Goal: Transaction & Acquisition: Purchase product/service

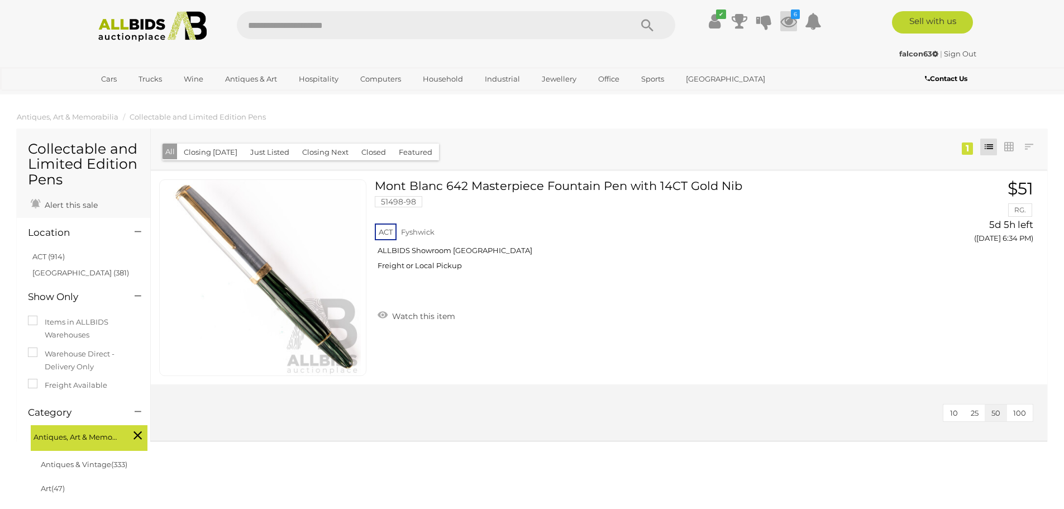
click at [792, 20] on icon at bounding box center [788, 21] width 17 height 20
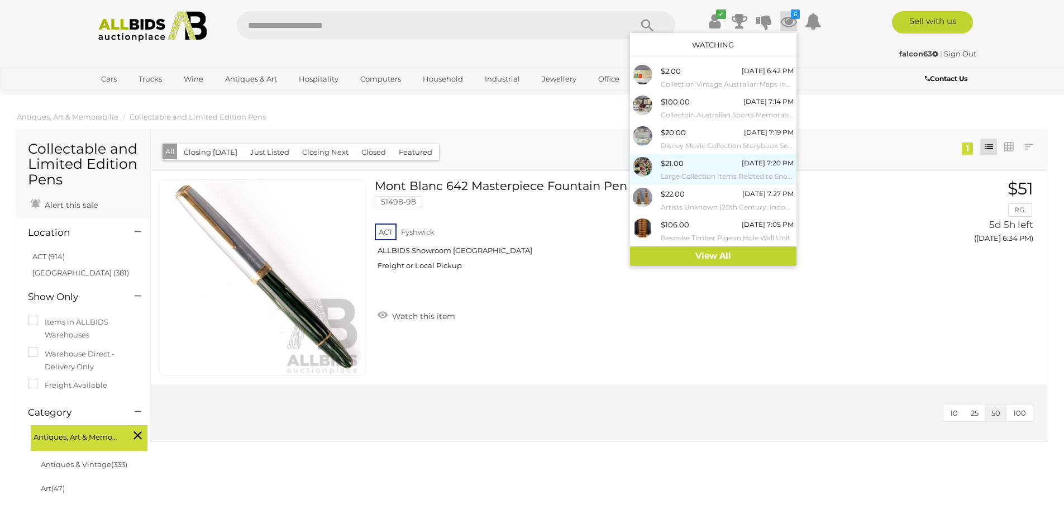
click at [696, 157] on div "$21.00 Today 7:20 PM Large Collection Items Related to Snoopy Including Books, …" at bounding box center [727, 169] width 133 height 25
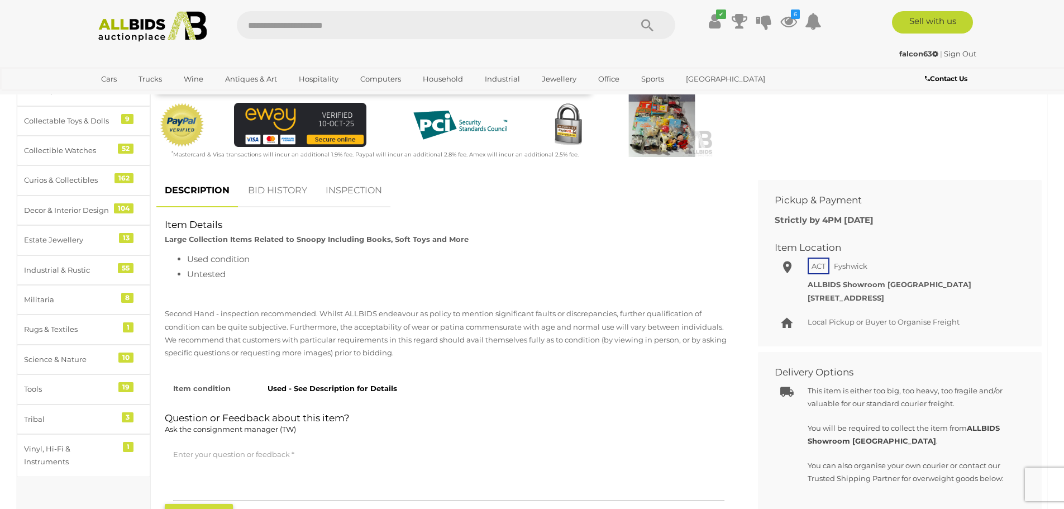
scroll to position [335, 0]
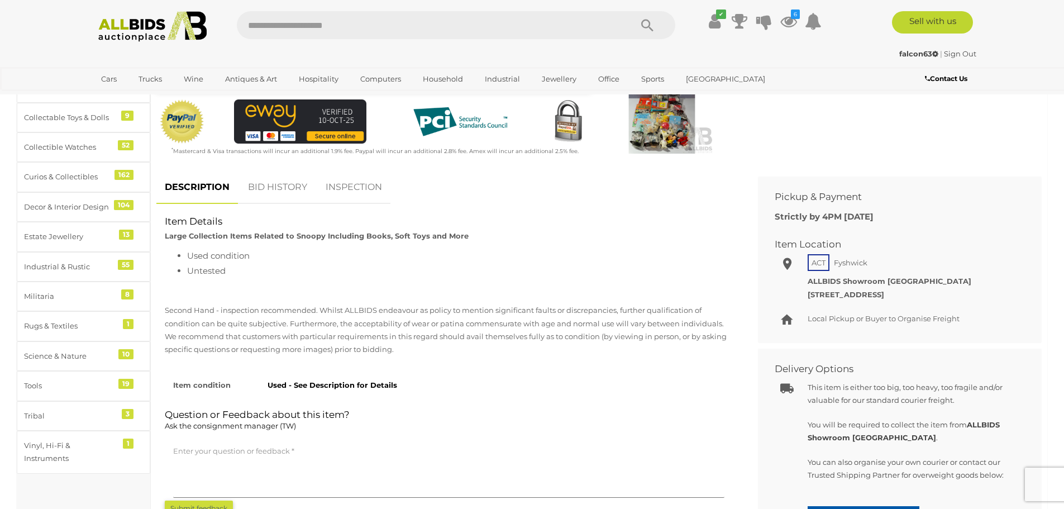
click at [275, 180] on link "BID HISTORY" at bounding box center [278, 187] width 76 height 33
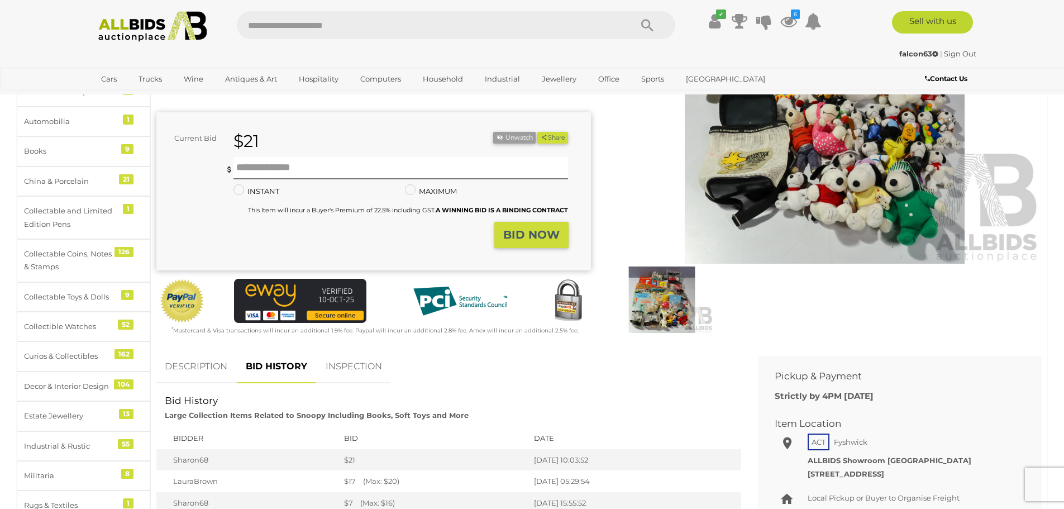
scroll to position [168, 0]
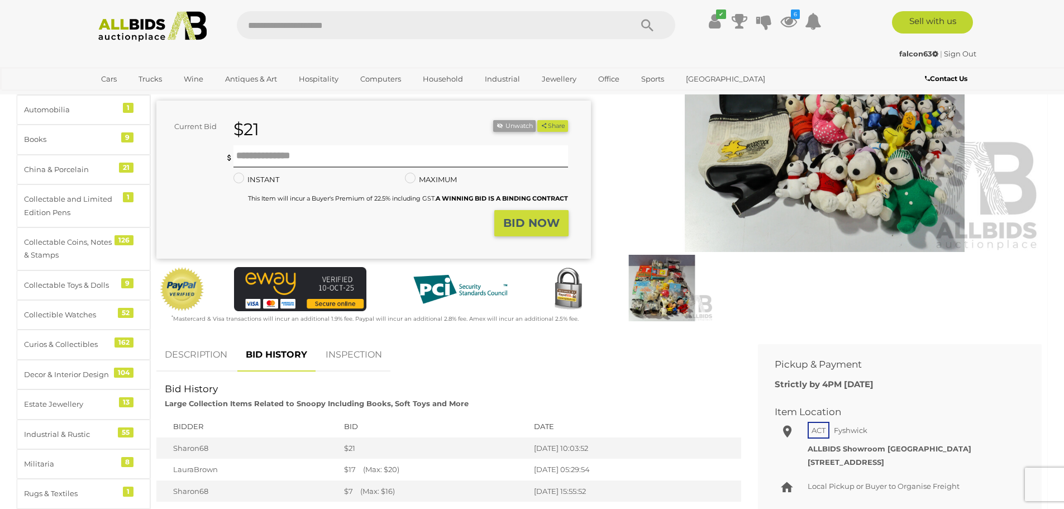
click at [184, 361] on link "DESCRIPTION" at bounding box center [195, 355] width 79 height 33
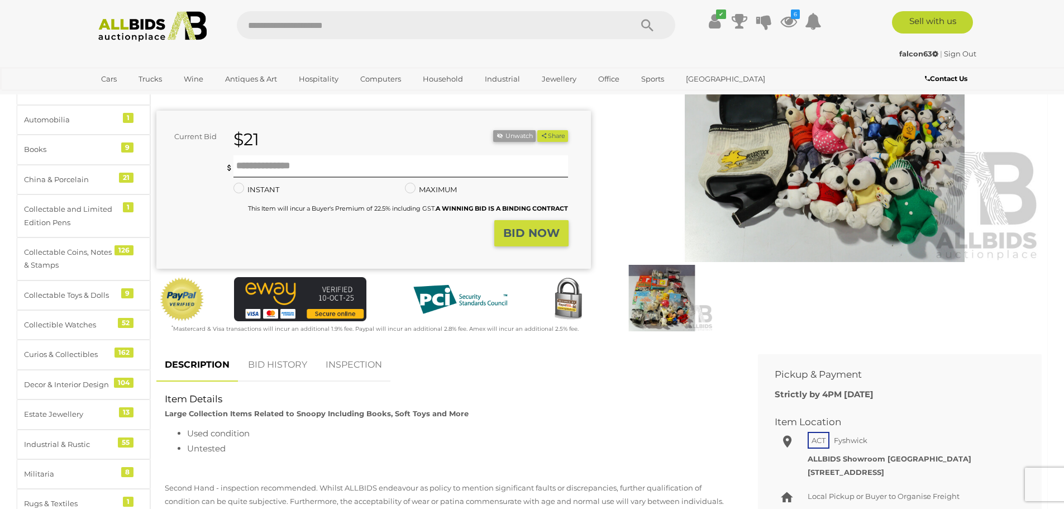
scroll to position [112, 0]
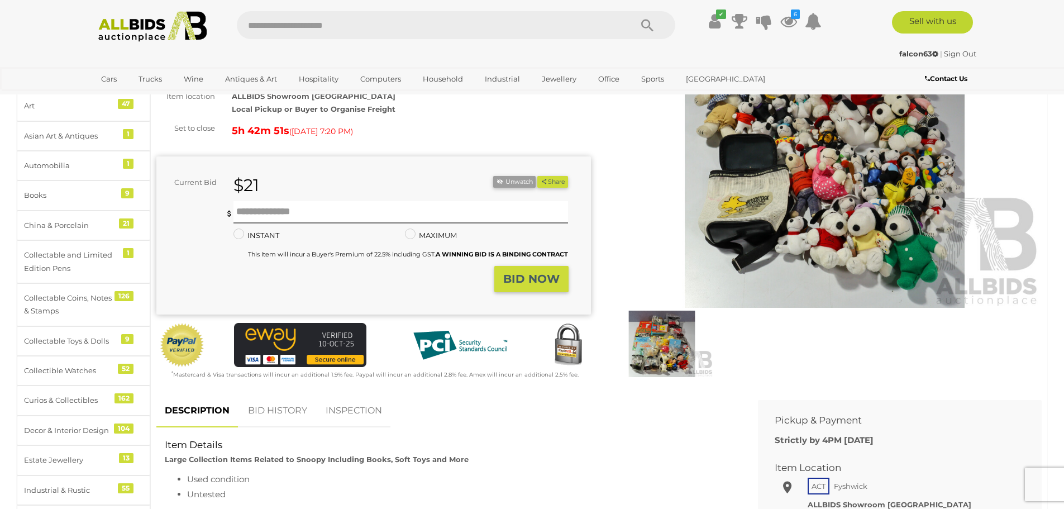
click at [798, 184] on img at bounding box center [825, 168] width 435 height 280
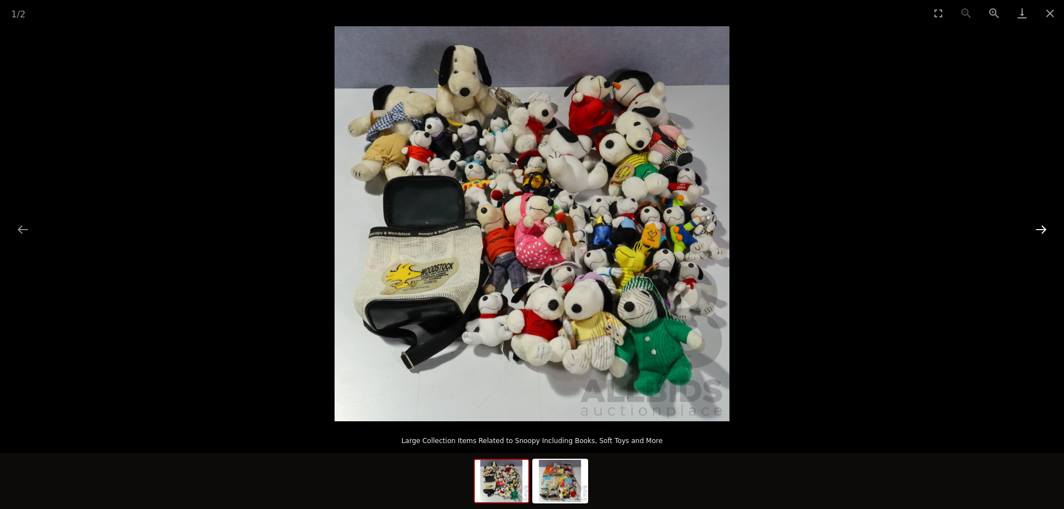
click at [1039, 227] on button "Next slide" at bounding box center [1041, 229] width 23 height 22
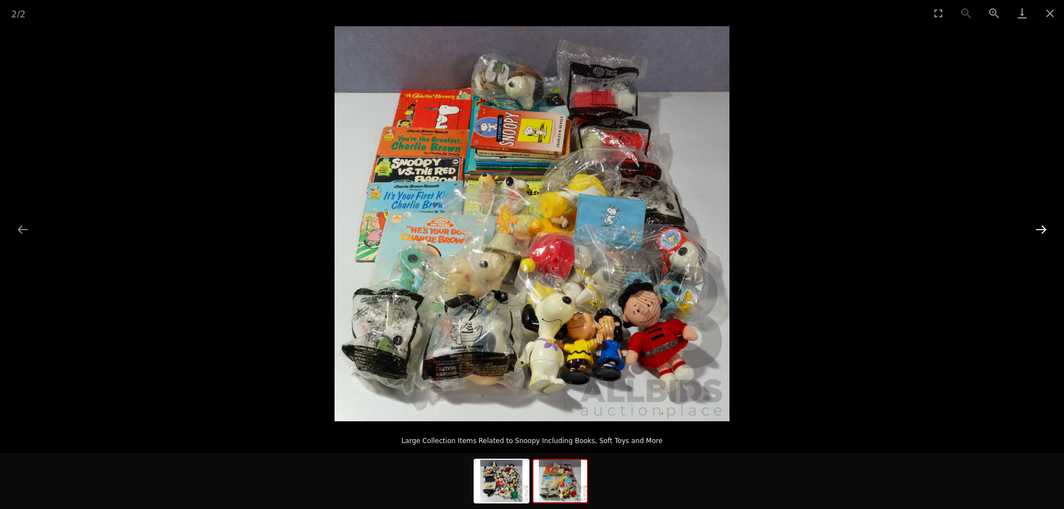
click at [1039, 227] on button "Next slide" at bounding box center [1041, 229] width 23 height 22
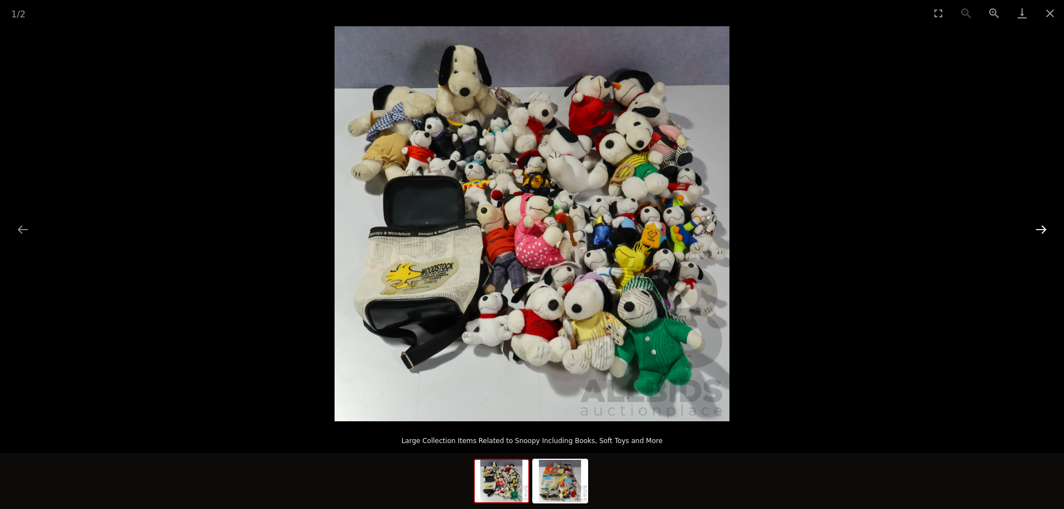
click at [1039, 227] on button "Next slide" at bounding box center [1041, 229] width 23 height 22
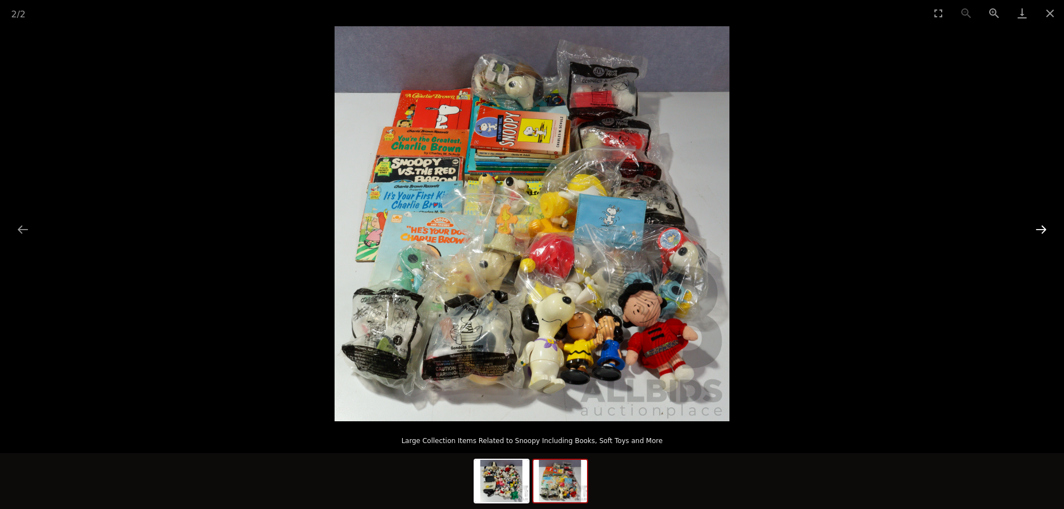
click at [1039, 227] on button "Next slide" at bounding box center [1041, 229] width 23 height 22
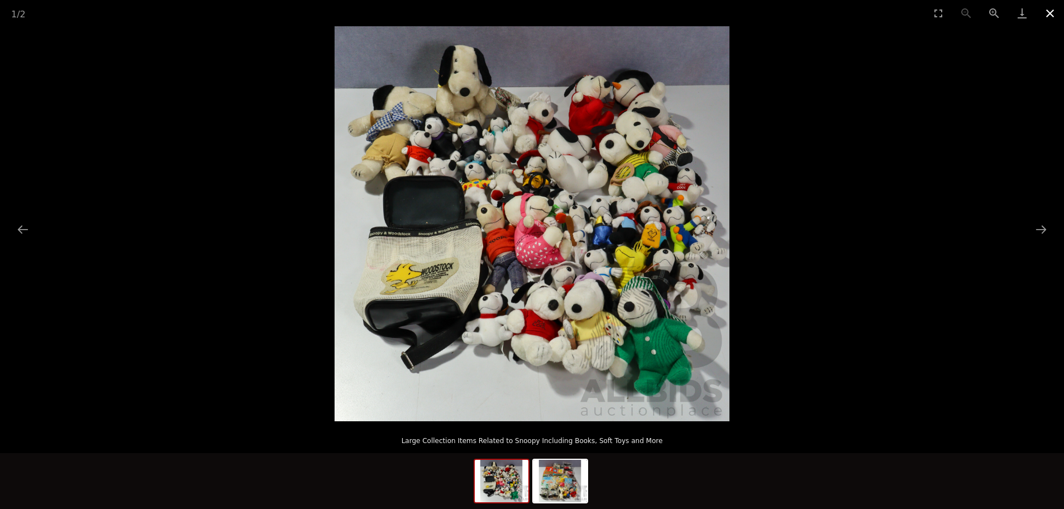
click at [1045, 15] on button "Close gallery" at bounding box center [1050, 13] width 28 height 26
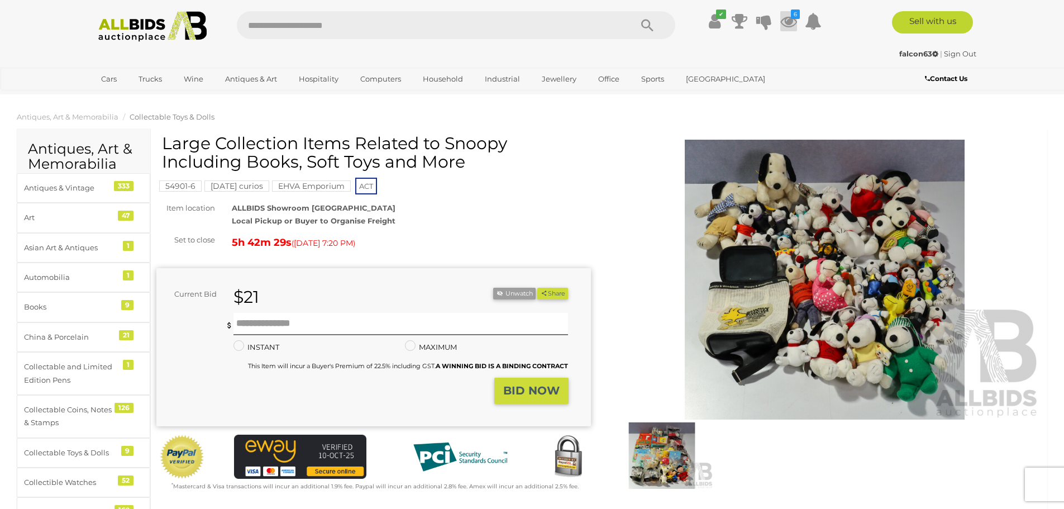
click at [786, 16] on icon at bounding box center [788, 21] width 17 height 20
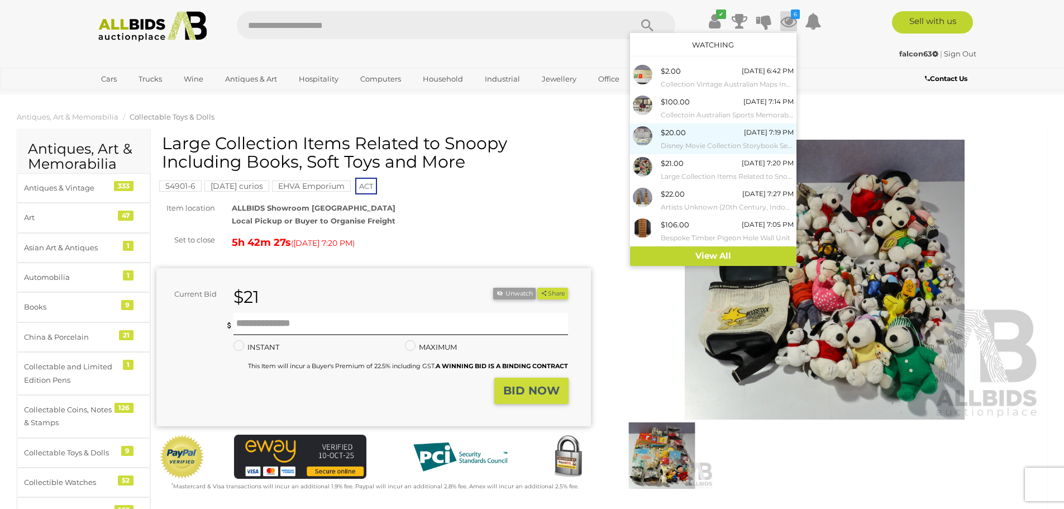
click at [716, 140] on small "Disney Movie Collection Storybook Set, Ten Volumes in Slip Case Sealed in Plast…" at bounding box center [727, 146] width 133 height 12
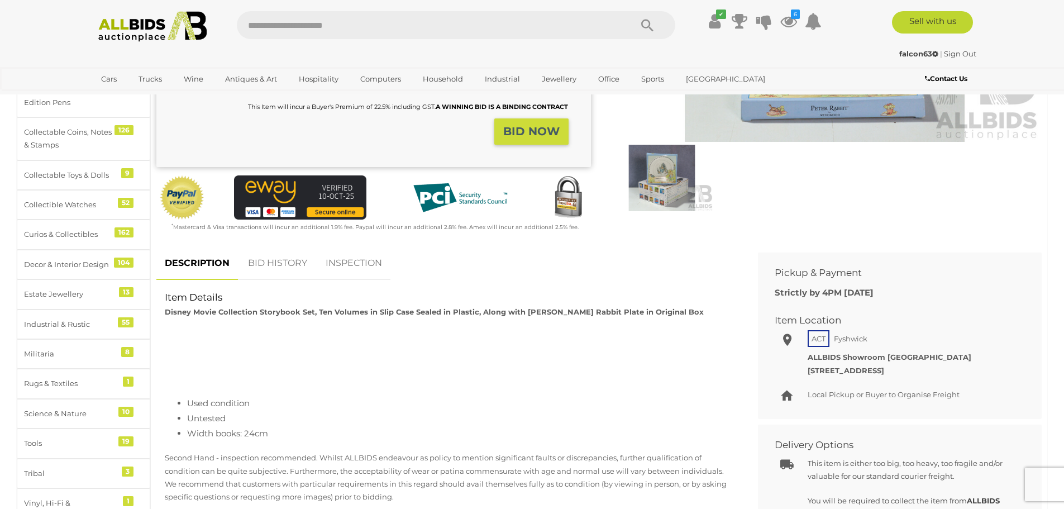
scroll to position [279, 0]
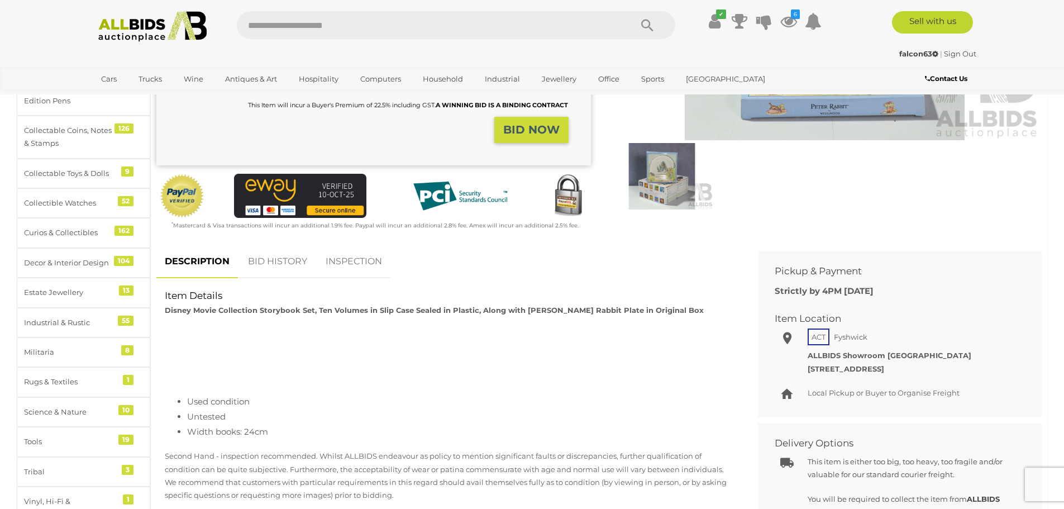
click at [288, 261] on link "BID HISTORY" at bounding box center [278, 261] width 76 height 33
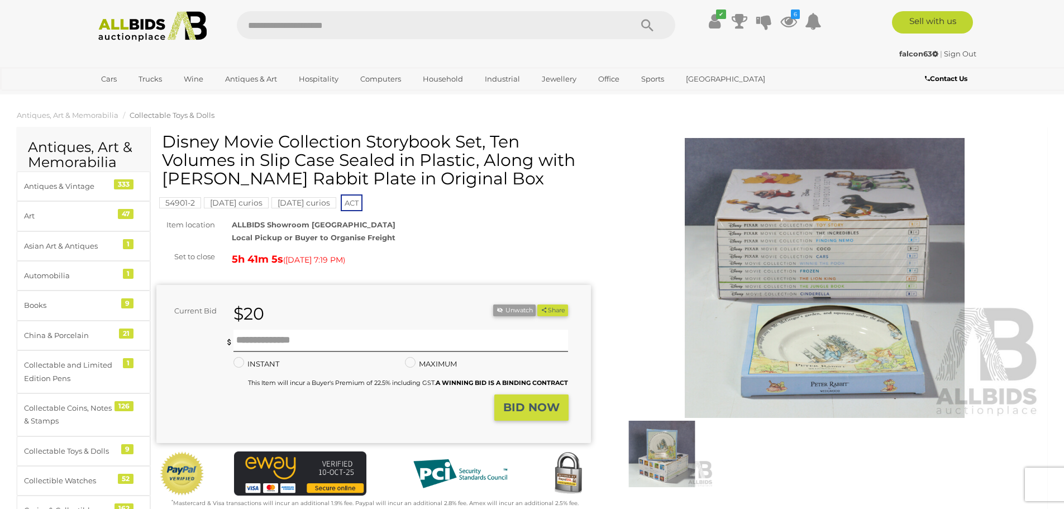
scroll to position [0, 0]
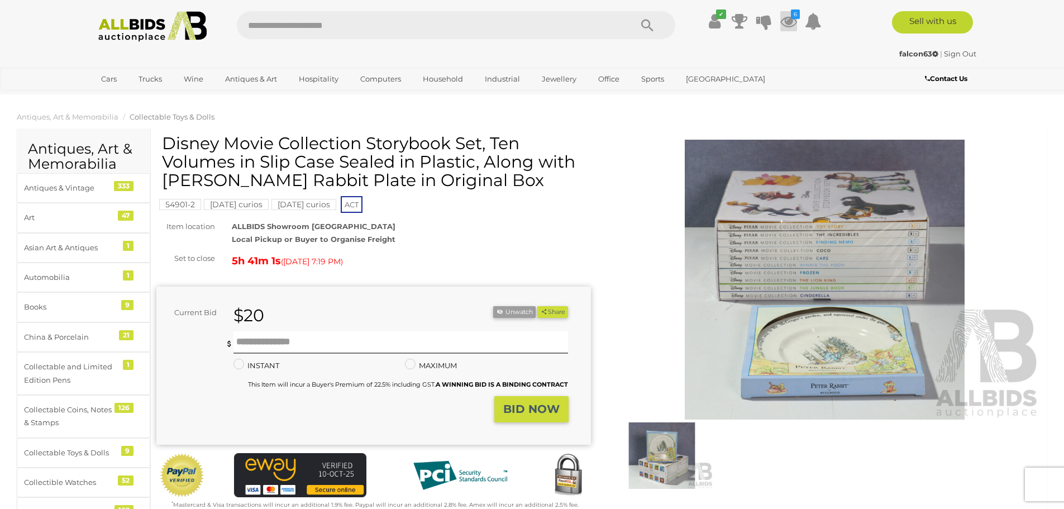
click at [793, 18] on icon "6" at bounding box center [795, 13] width 9 height 9
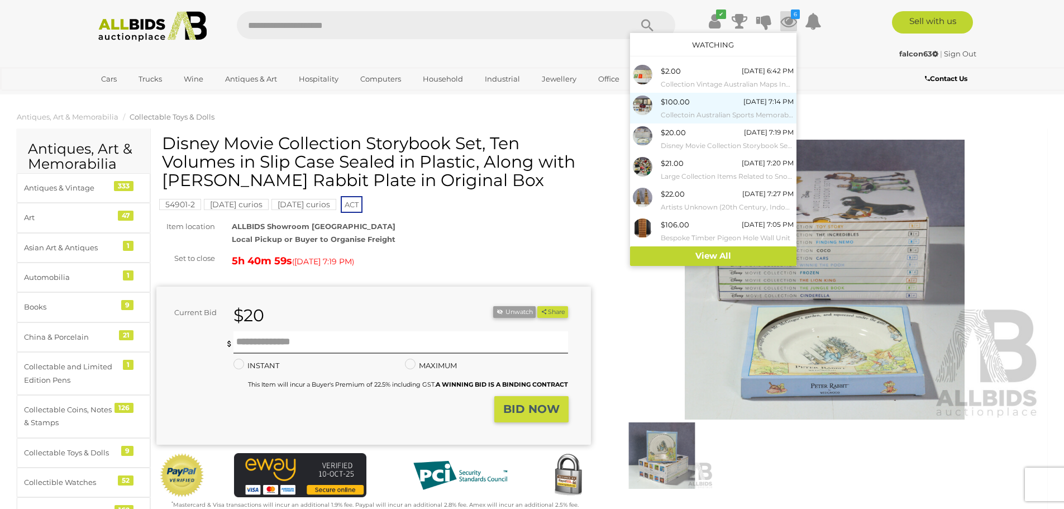
click at [695, 109] on small "Collectoin Australian Sports Memorabilia Including Trading Cards, St Kilda Mirr…" at bounding box center [727, 115] width 133 height 12
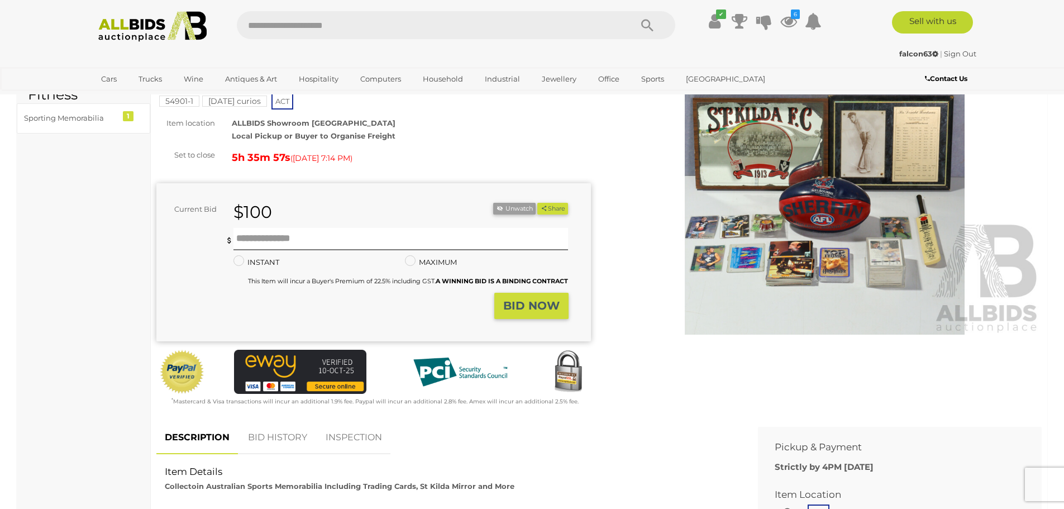
scroll to position [223, 0]
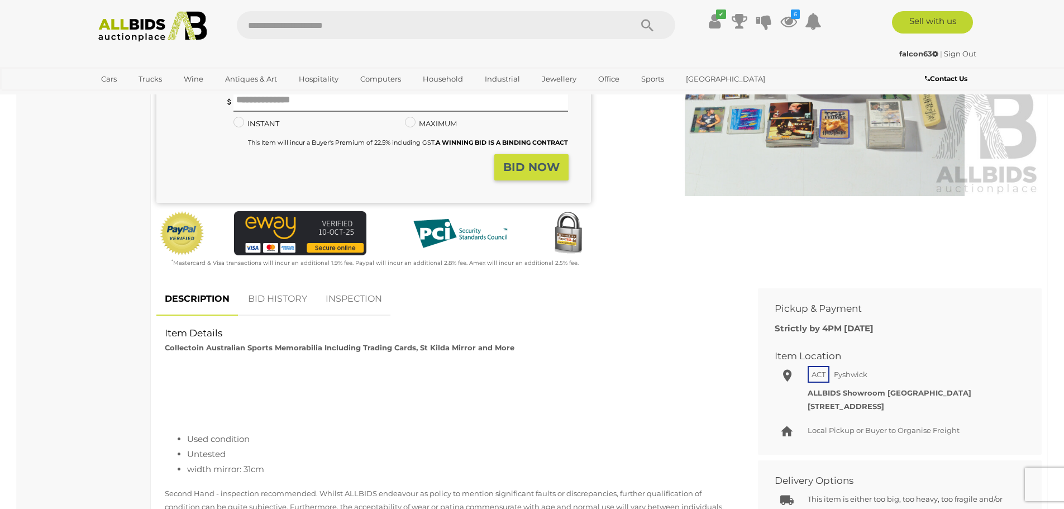
click at [269, 292] on link "BID HISTORY" at bounding box center [278, 299] width 76 height 33
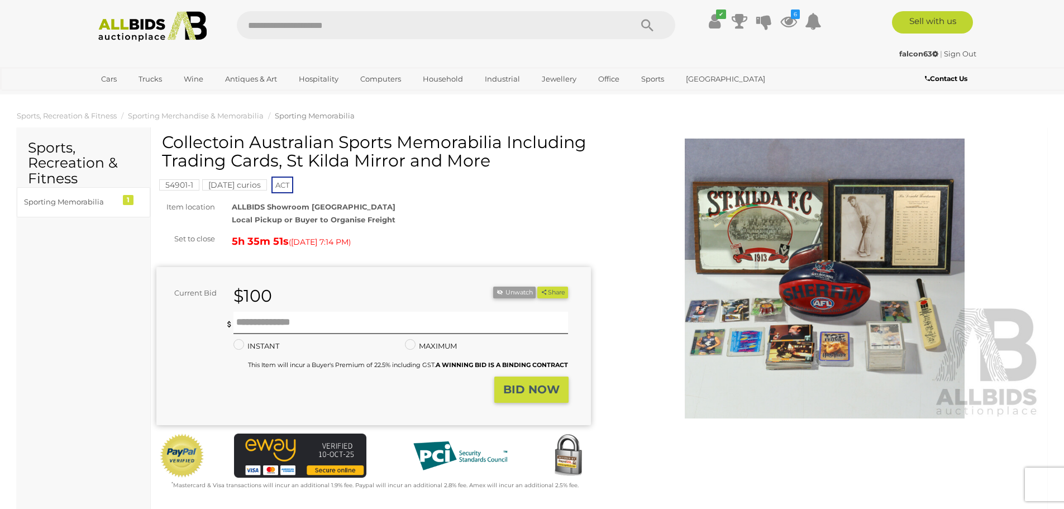
scroll to position [0, 0]
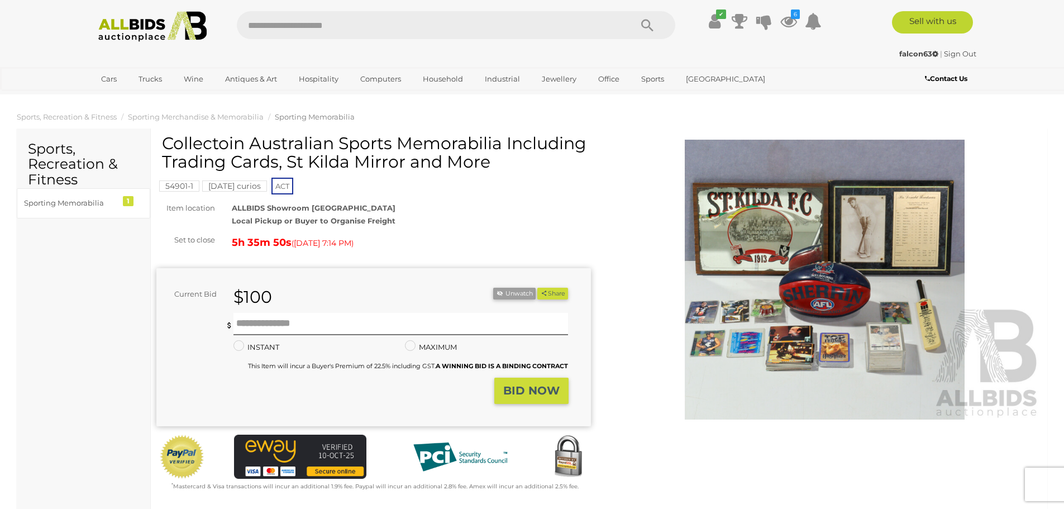
click at [860, 270] on img at bounding box center [825, 280] width 435 height 280
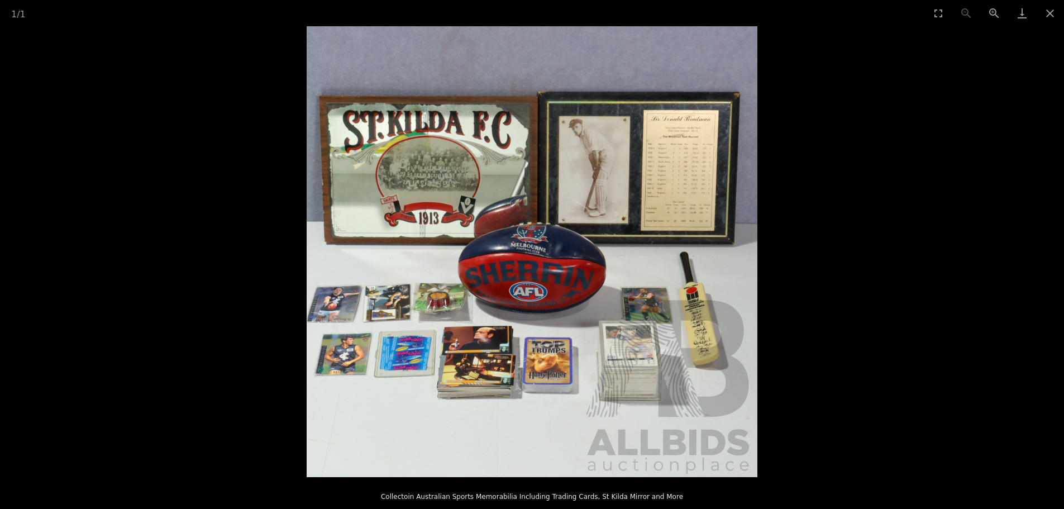
click at [584, 265] on img at bounding box center [532, 251] width 451 height 451
click at [1056, 15] on button "Close gallery" at bounding box center [1050, 13] width 28 height 26
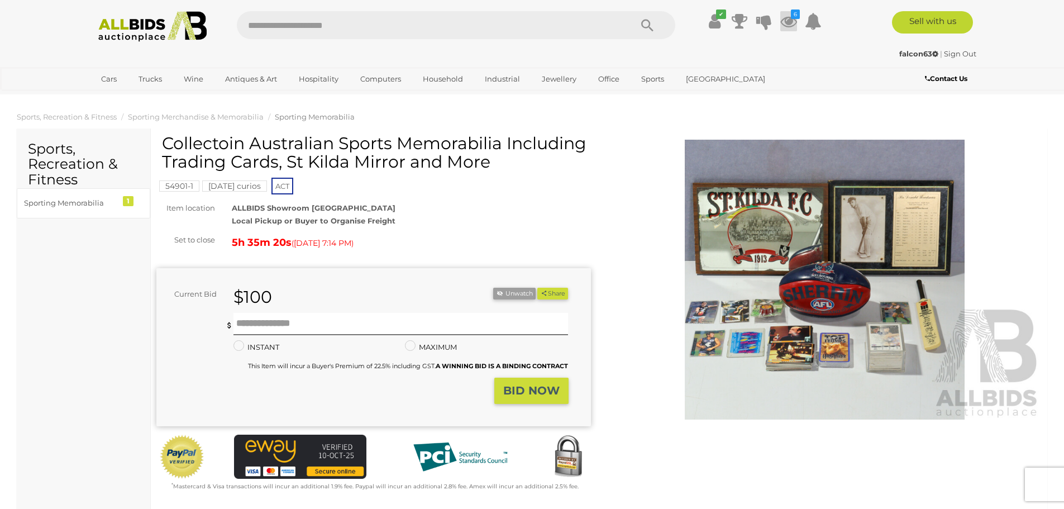
click at [788, 25] on icon at bounding box center [788, 21] width 17 height 20
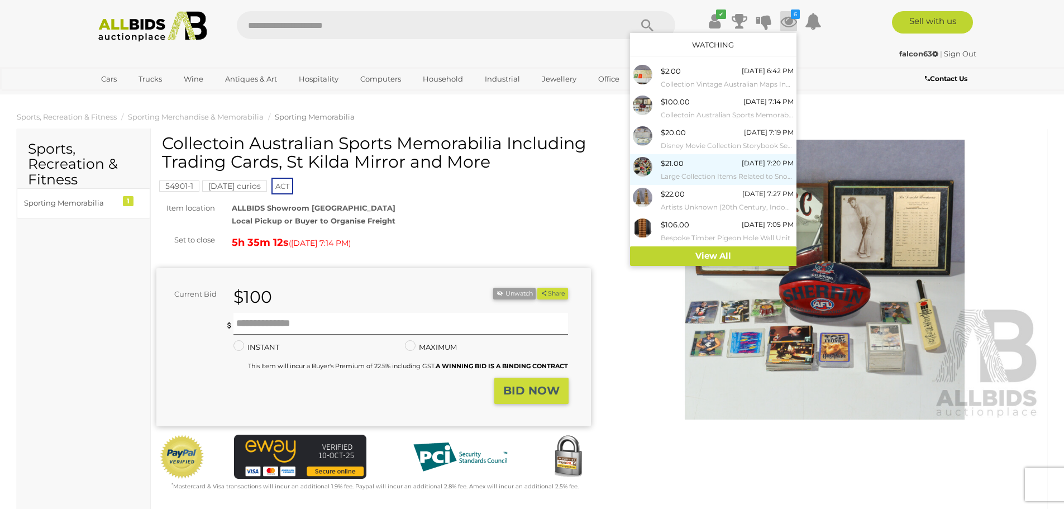
click at [702, 158] on div "$21.00 Today 7:20 PM Large Collection Items Related to Snoopy Including Books, …" at bounding box center [727, 169] width 133 height 25
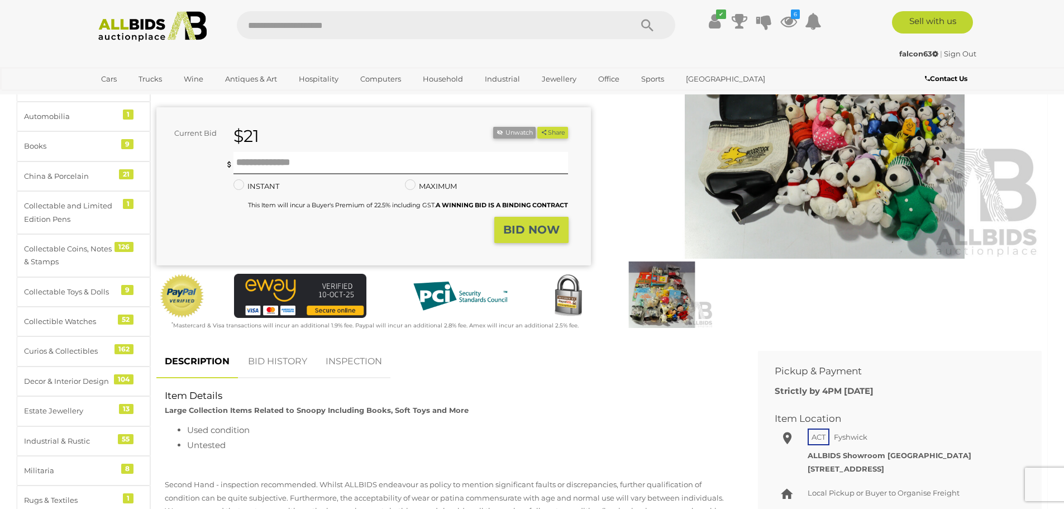
scroll to position [223, 0]
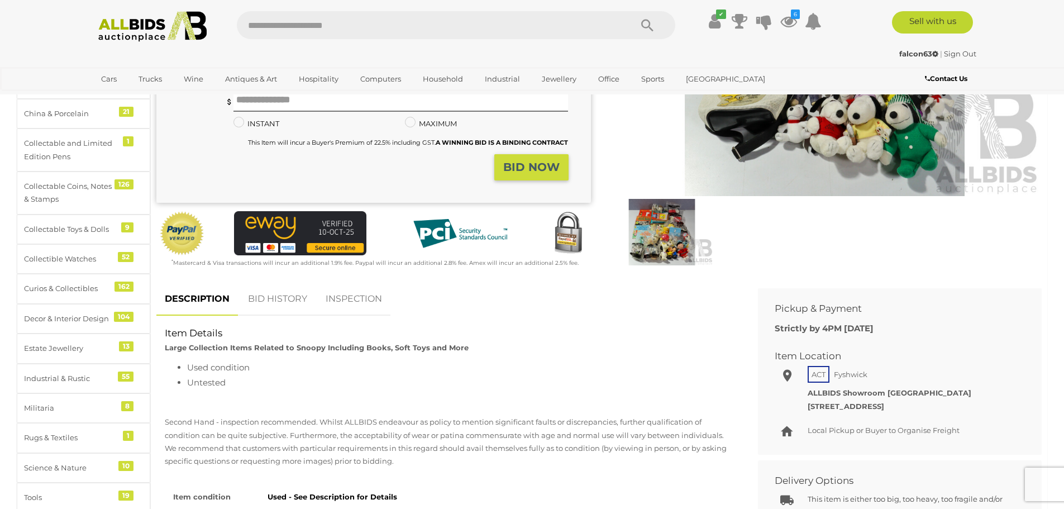
click at [290, 292] on link "BID HISTORY" at bounding box center [278, 299] width 76 height 33
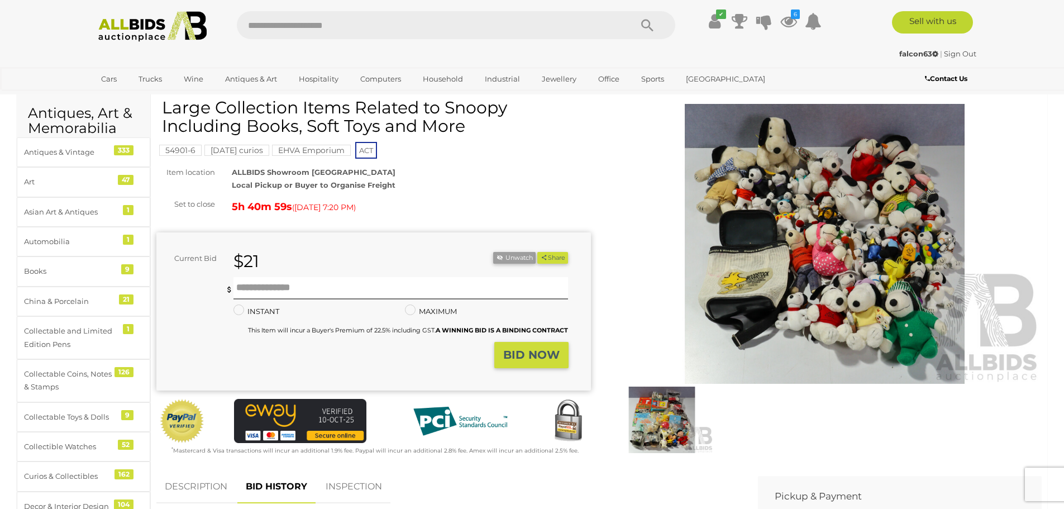
scroll to position [0, 0]
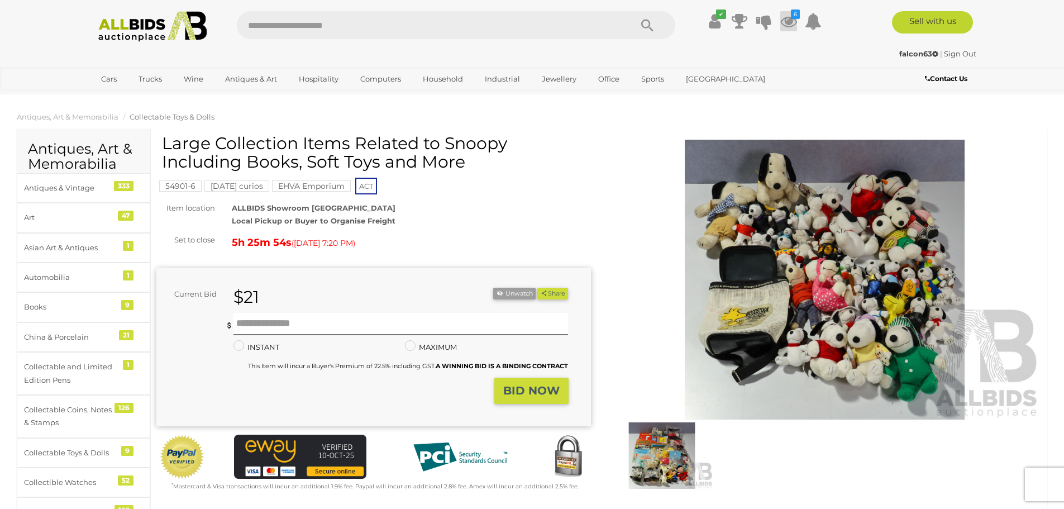
click at [787, 20] on icon at bounding box center [788, 21] width 17 height 20
